Goal: Register for event/course

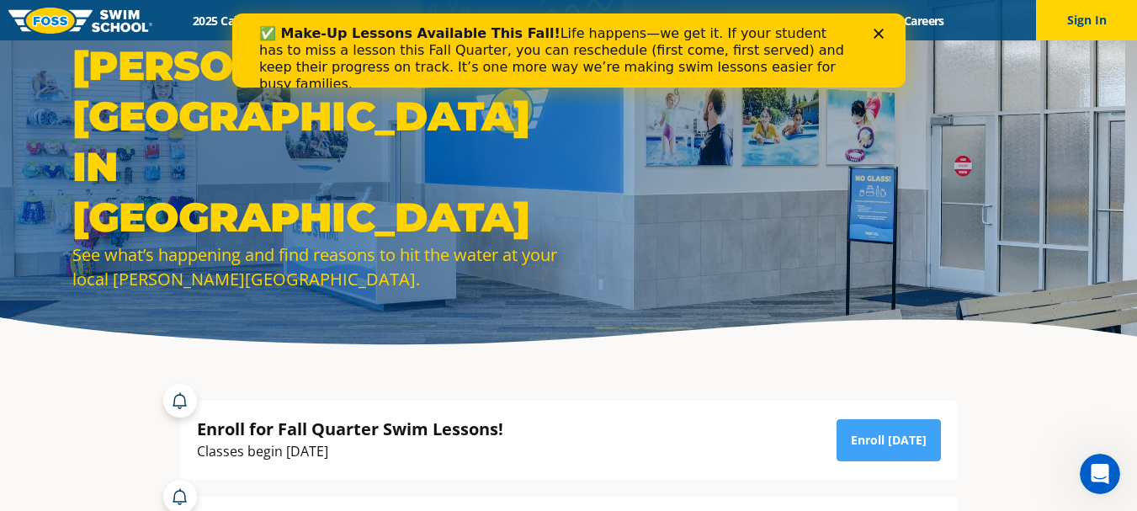
click at [876, 35] on polygon "Close" at bounding box center [878, 34] width 10 height 10
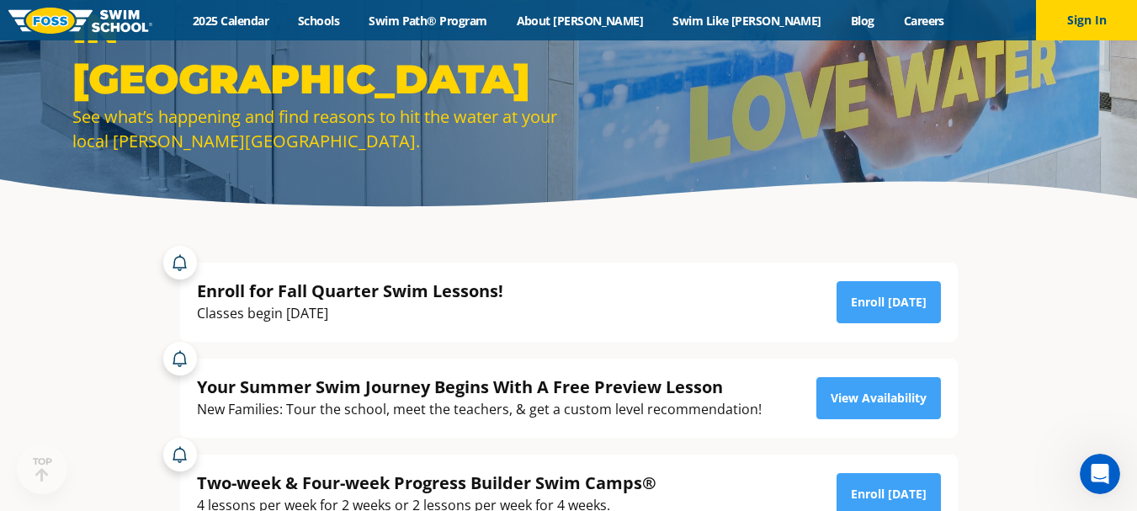
scroll to position [150, 0]
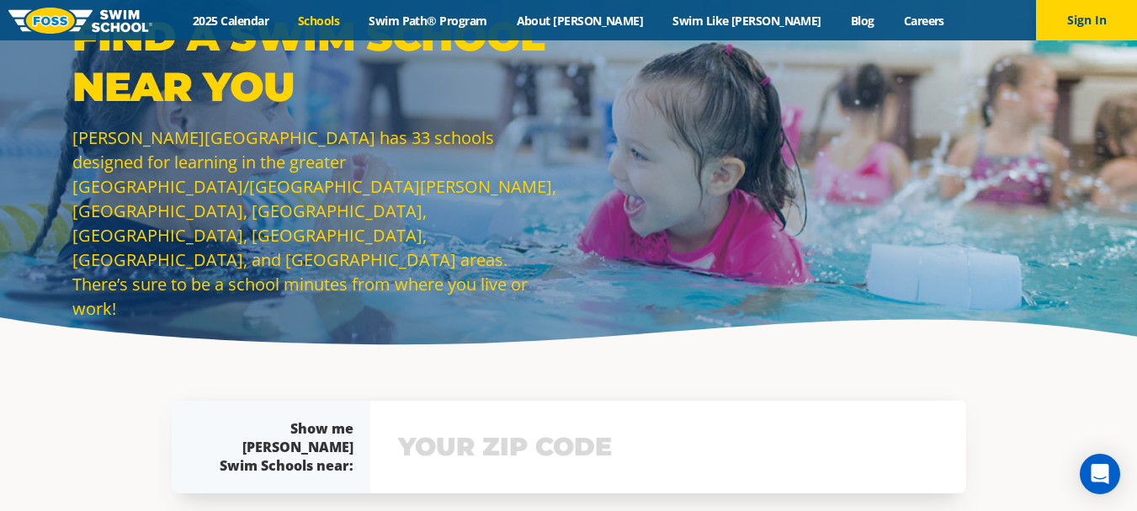
click at [571, 445] on input "text" at bounding box center [668, 446] width 549 height 49
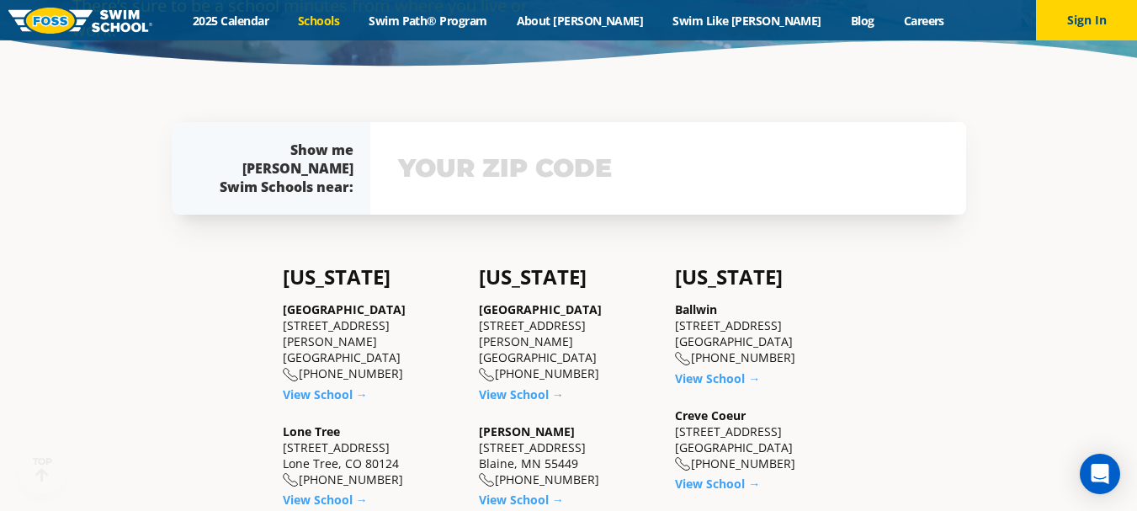
scroll to position [316, 0]
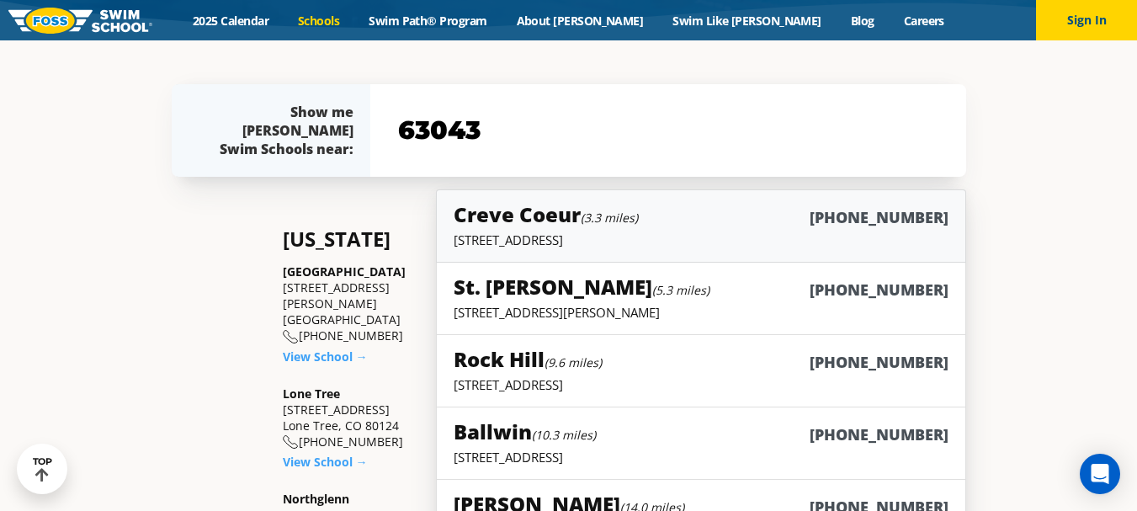
type input "63043"
click at [618, 241] on p "12760 Olive Blvd., Creve Coeur, MO 63141" at bounding box center [701, 239] width 494 height 17
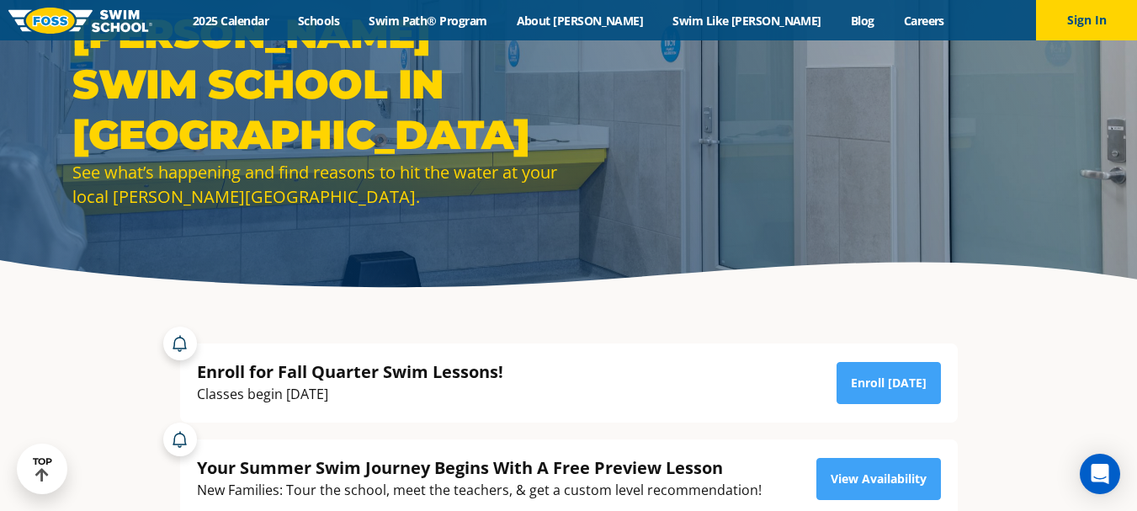
scroll to position [45, 0]
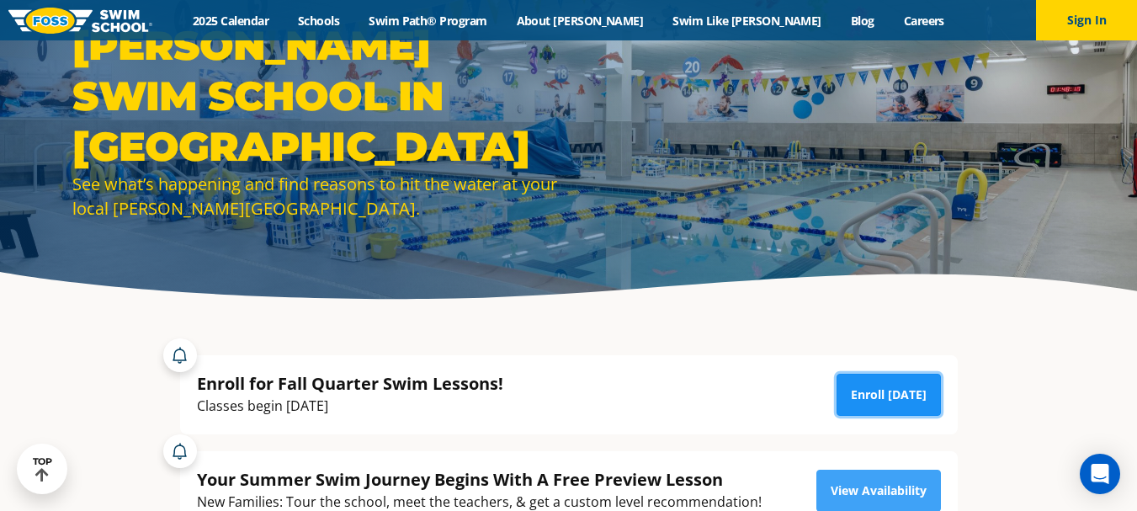
click at [877, 390] on link "Enroll Today" at bounding box center [888, 395] width 104 height 42
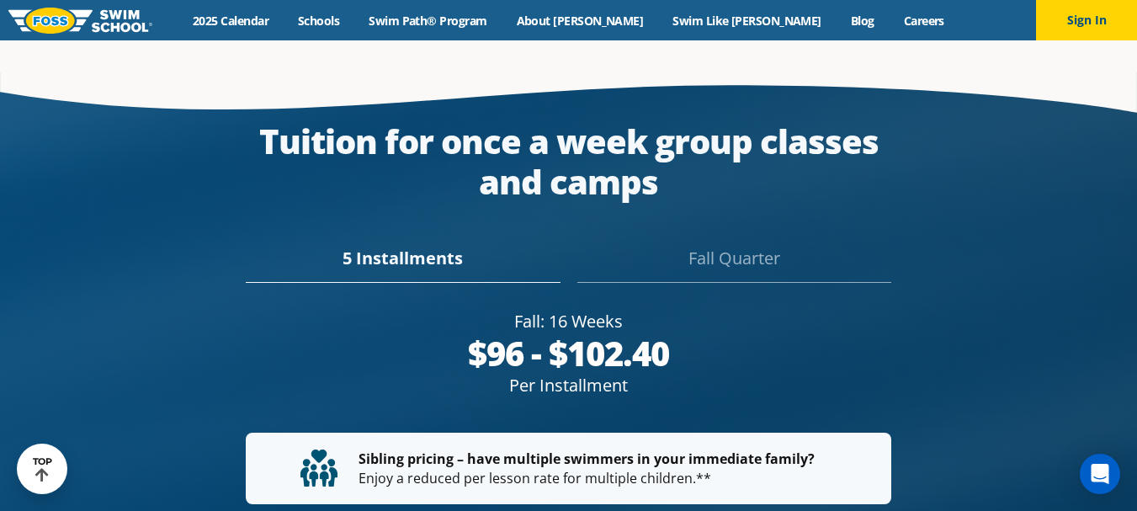
scroll to position [2897, 0]
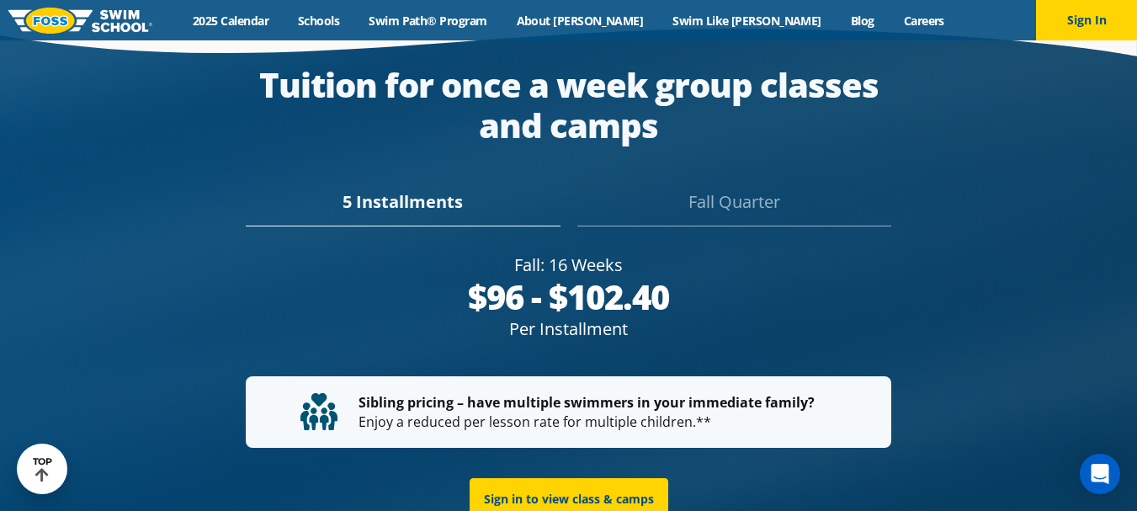
click at [736, 189] on div "Fall Quarter" at bounding box center [734, 207] width 314 height 37
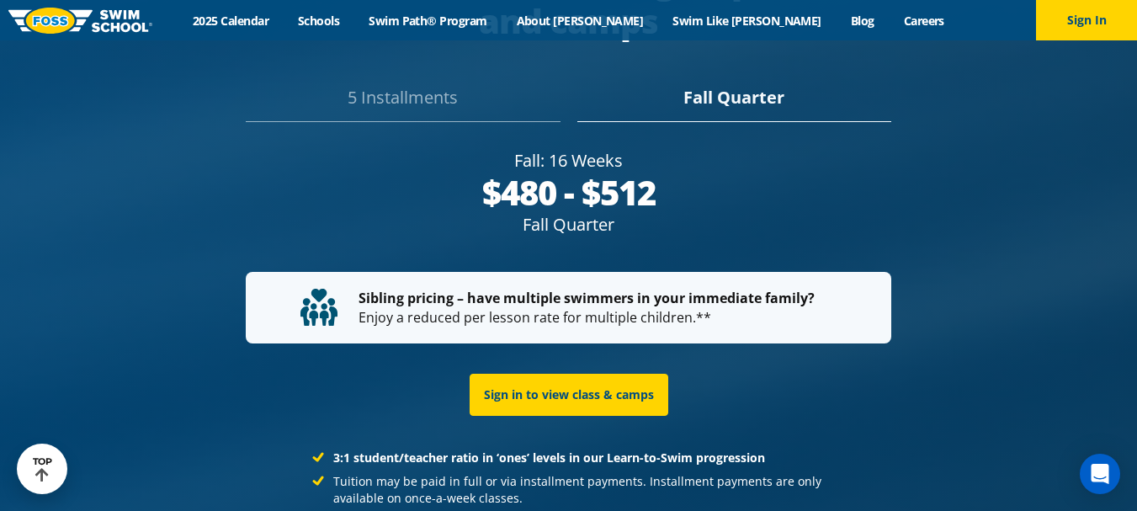
scroll to position [3025, 0]
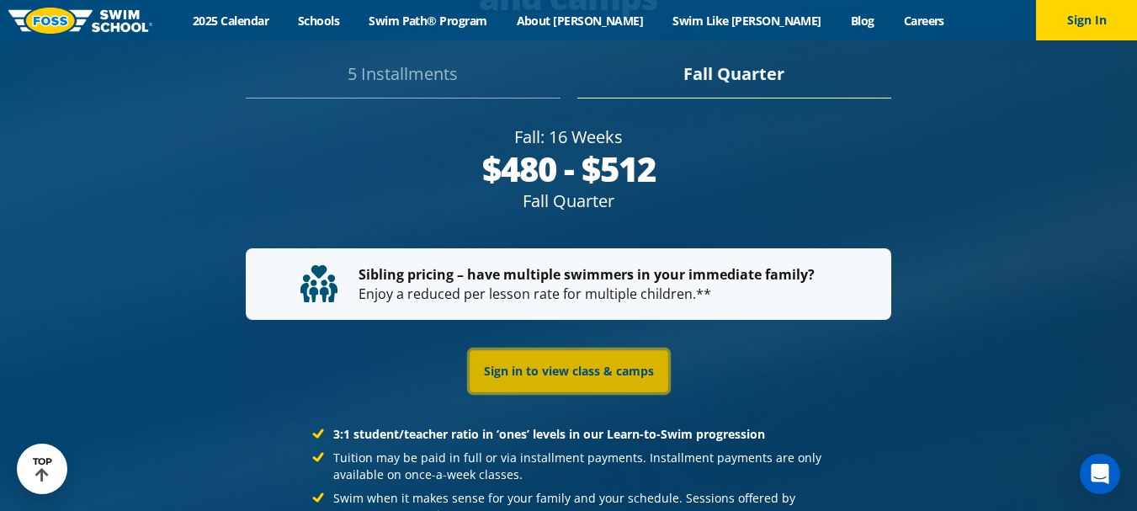
click at [595, 353] on link "Sign in to view class & camps" at bounding box center [569, 371] width 199 height 42
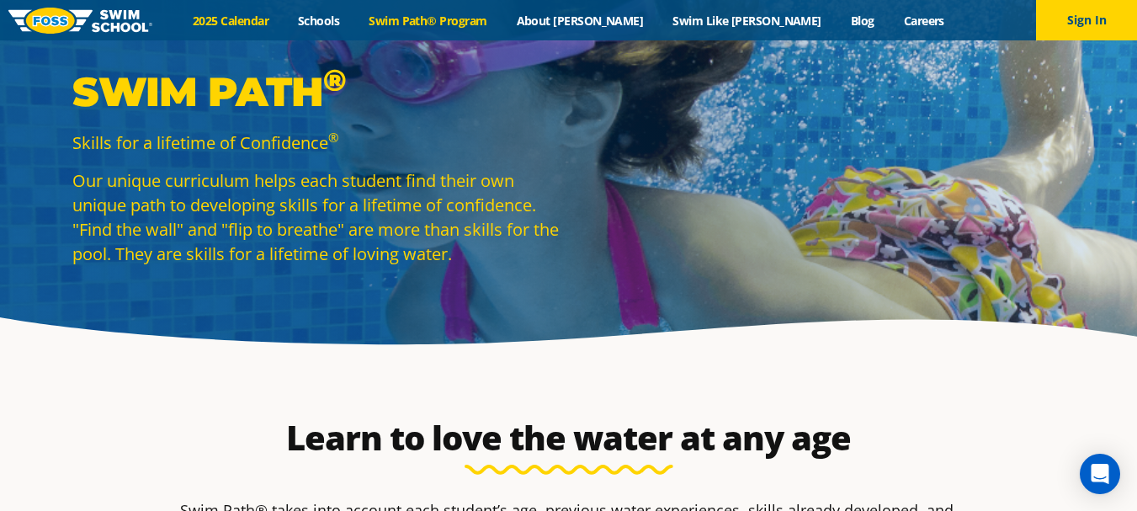
click at [284, 19] on link "2025 Calendar" at bounding box center [230, 21] width 105 height 16
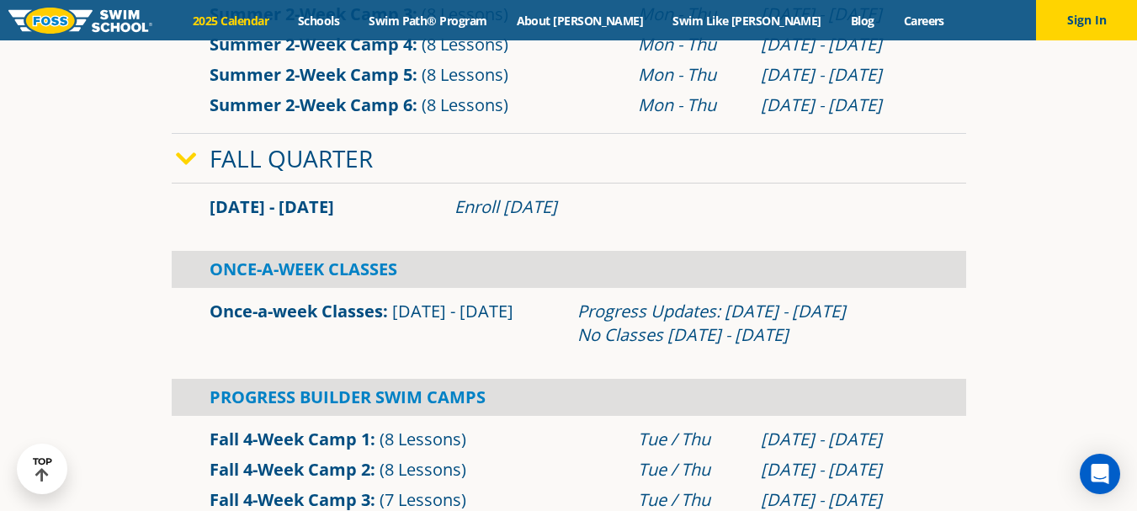
scroll to position [965, 0]
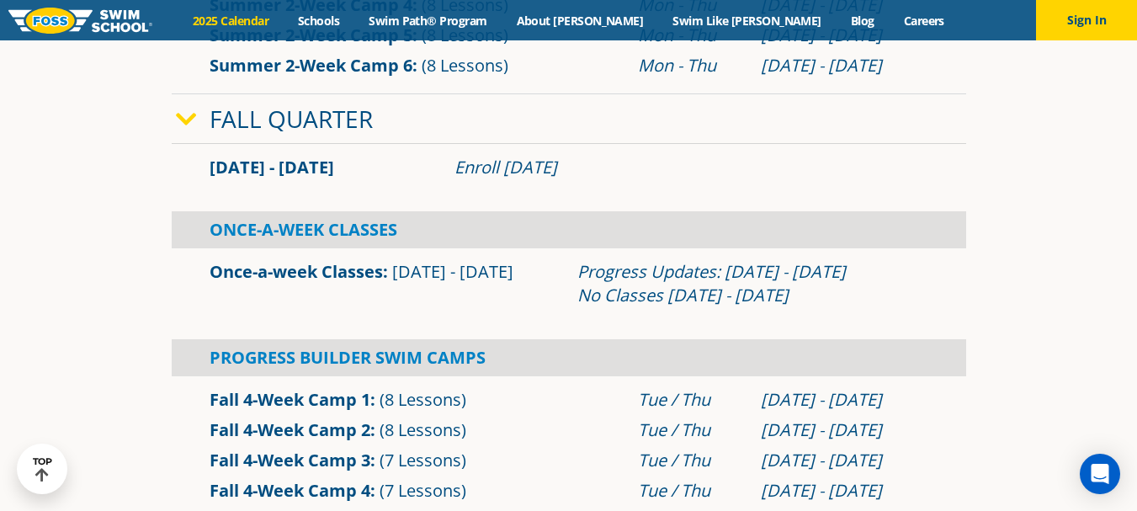
click at [721, 322] on div "[DATE] - [DATE] Enroll [DATE] Once-A-Week Classes Once-a-week Classes" at bounding box center [569, 331] width 794 height 375
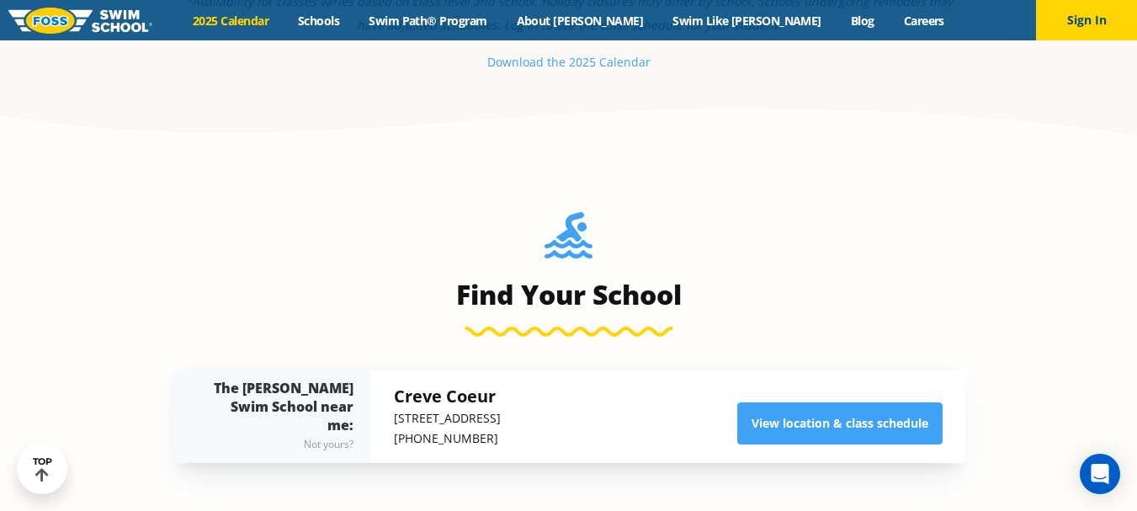
scroll to position [1503, 0]
